Goal: Task Accomplishment & Management: Manage account settings

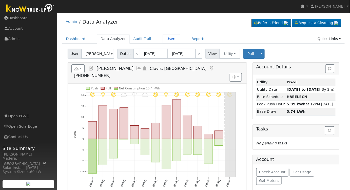
click at [163, 38] on link "Users" at bounding box center [172, 38] width 18 height 9
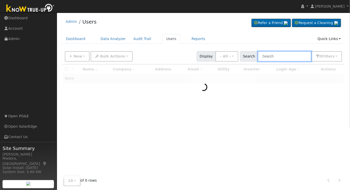
click at [272, 57] on input "text" at bounding box center [285, 56] width 54 height 10
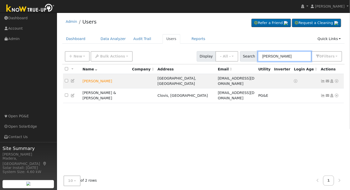
type input "[PERSON_NAME]"
click at [333, 79] on icon at bounding box center [332, 81] width 5 height 4
